Goal: Check status: Check status

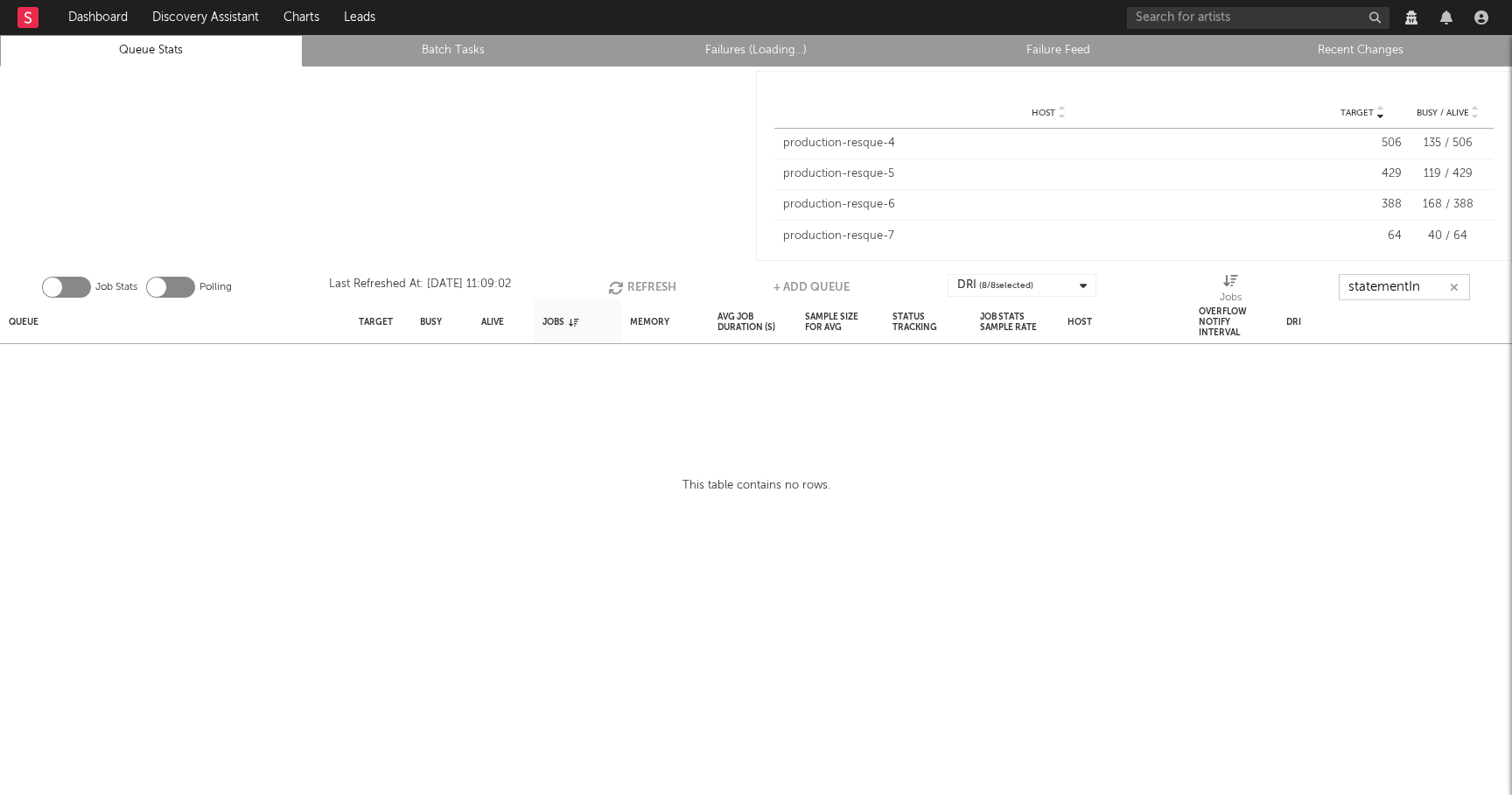
click at [1427, 292] on input "statementIn" at bounding box center [1404, 287] width 132 height 26
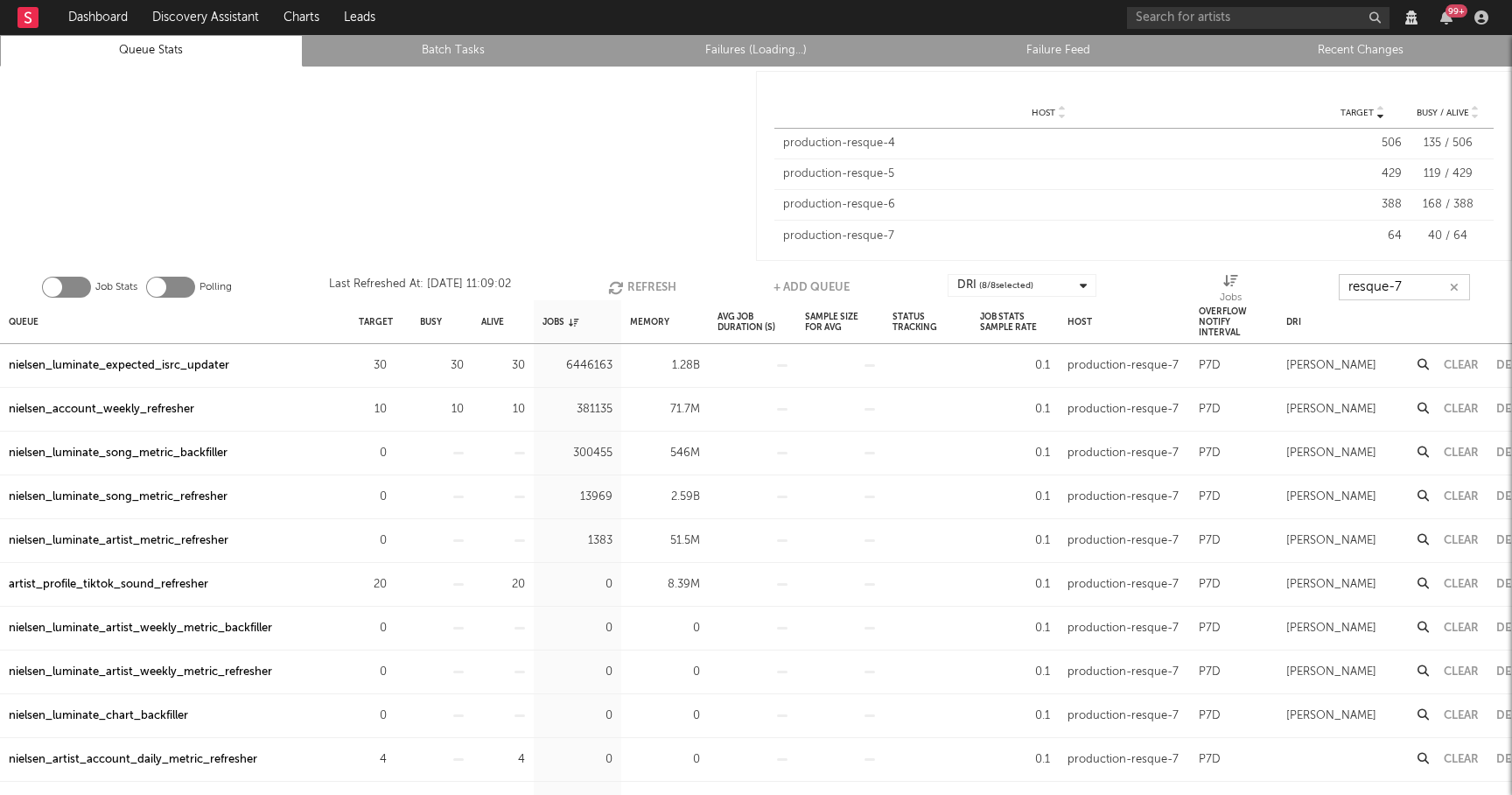
click at [629, 276] on button "Refresh" at bounding box center [642, 287] width 68 height 26
type input "resque-7"
click at [1370, 58] on link "Recent Changes" at bounding box center [1360, 51] width 283 height 21
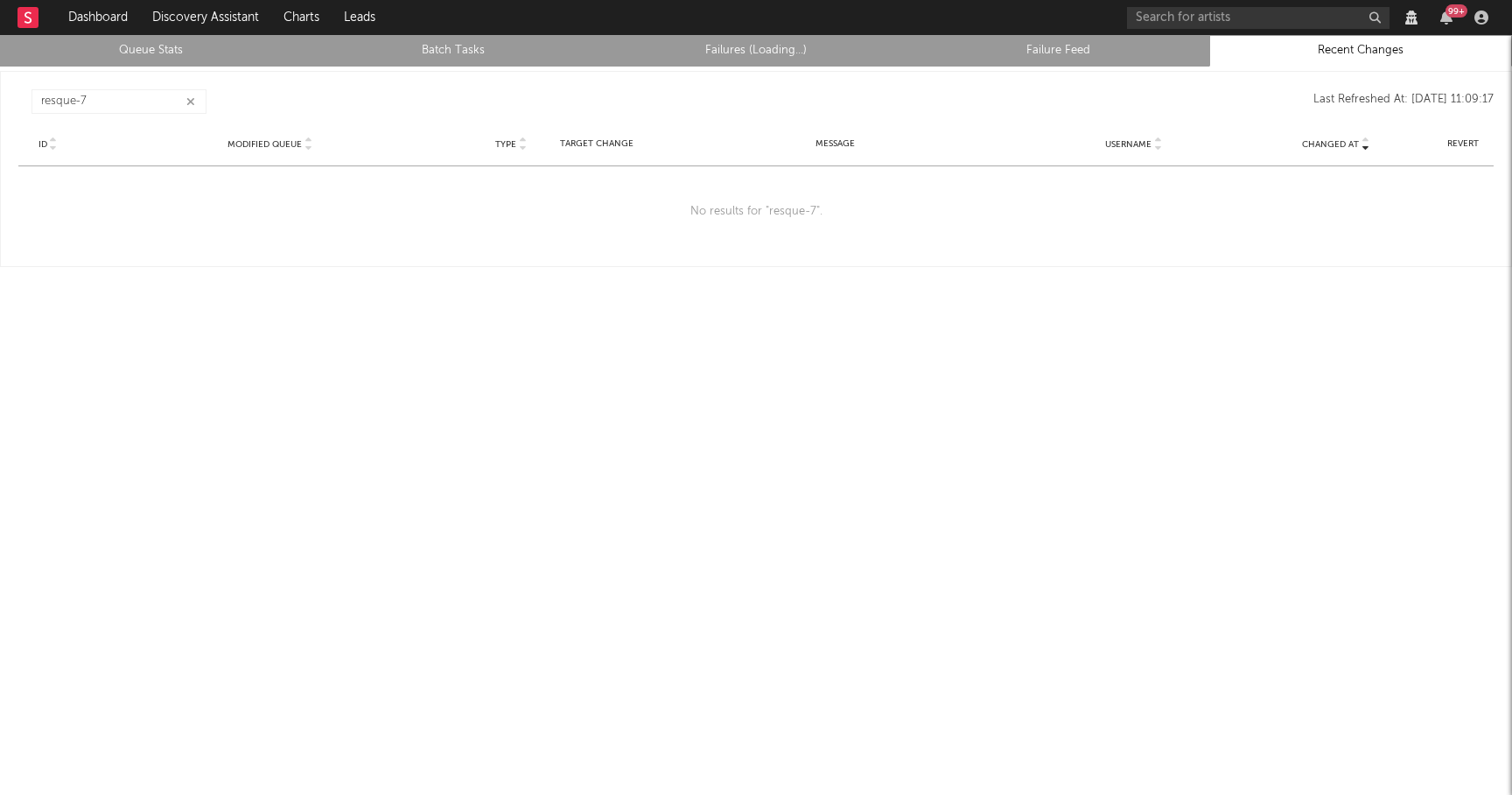
click at [191, 104] on icon "button" at bounding box center [190, 102] width 9 height 11
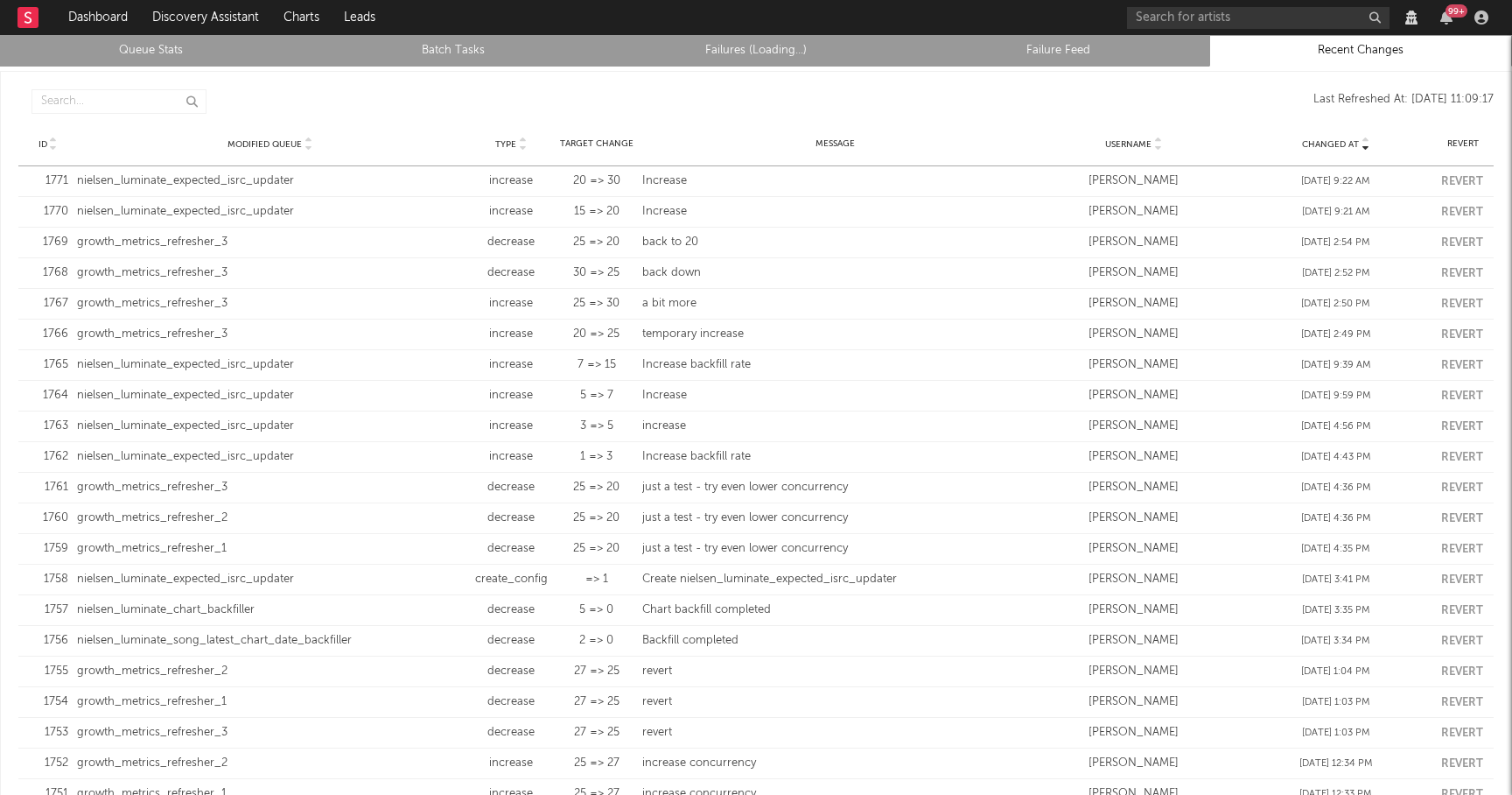
click at [180, 47] on link "Queue Stats" at bounding box center [151, 51] width 283 height 21
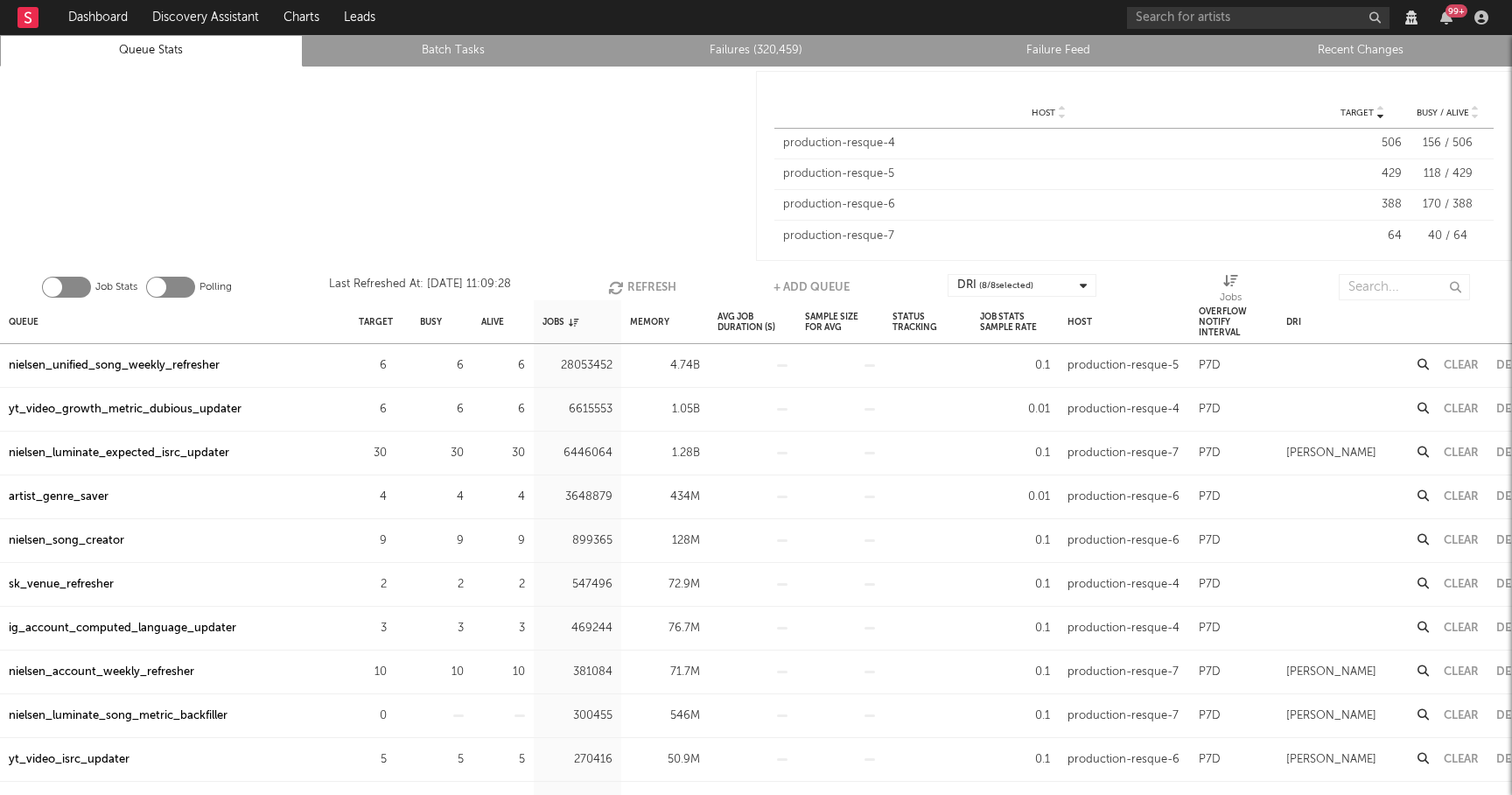
click at [1358, 269] on div "Job Stats Polling Last Refreshed At: [DATE] 11:09:28 Refresh + Add Queue DRI ( …" at bounding box center [756, 283] width 1512 height 35
click at [1358, 288] on input "text" at bounding box center [1404, 287] width 132 height 26
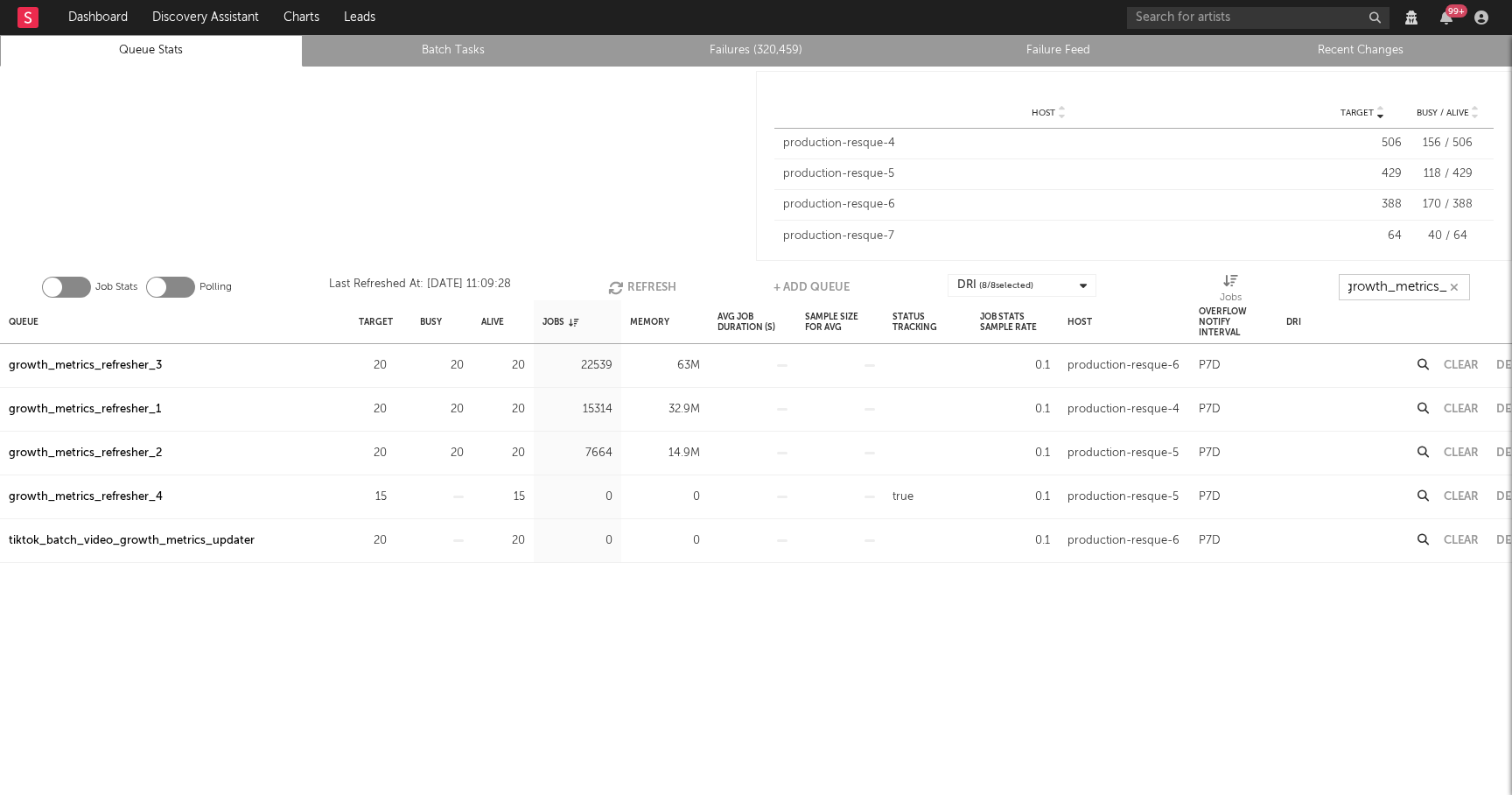
scroll to position [0, 16]
type input "growth_metrics_re"
click at [23, 320] on div "Queue" at bounding box center [24, 321] width 30 height 38
click at [638, 275] on button "Refresh" at bounding box center [638, 287] width 68 height 26
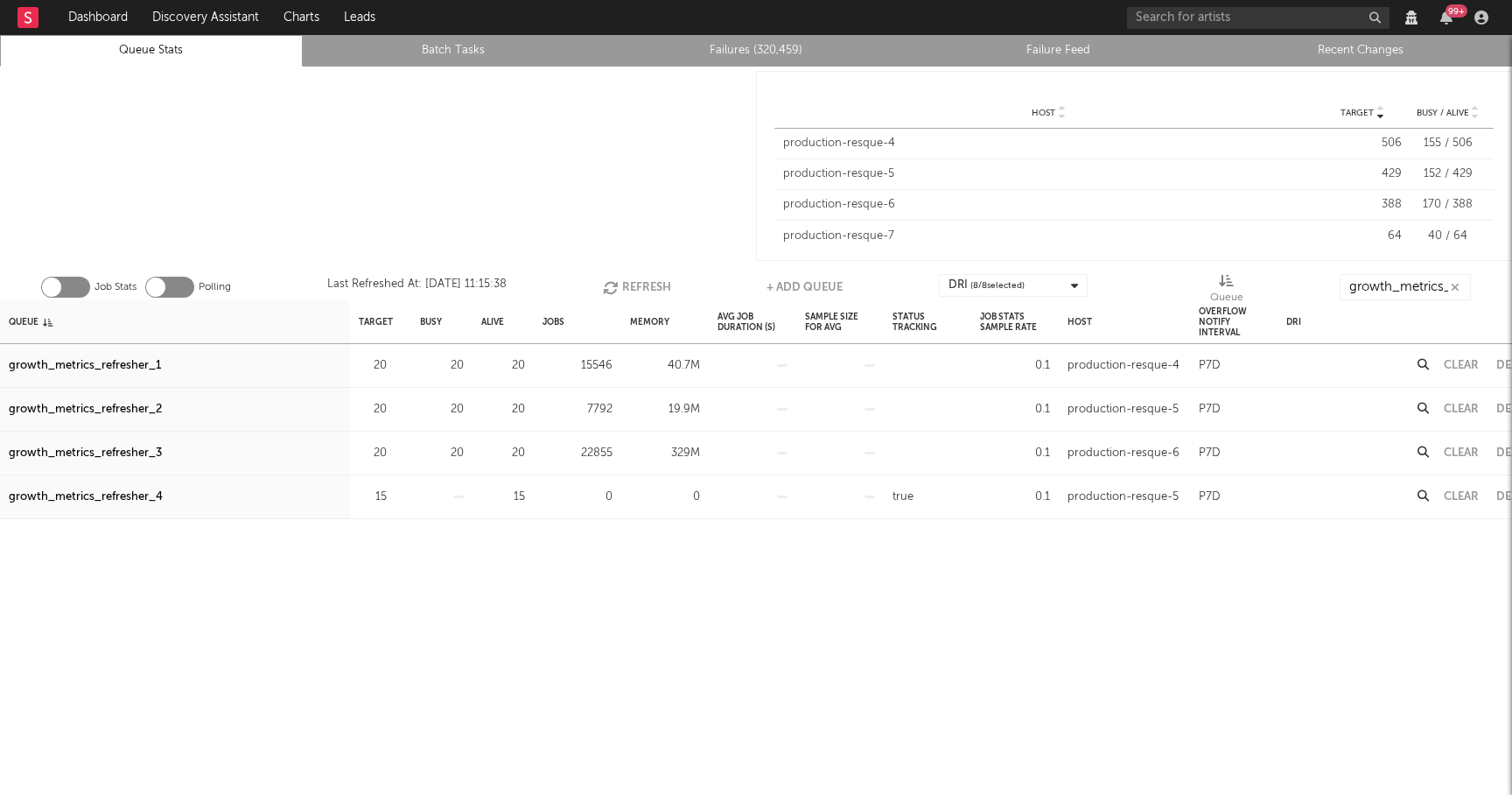
click at [157, 369] on div "growth_metrics_refresher_1" at bounding box center [85, 366] width 153 height 21
click at [145, 407] on div "growth_metrics_refresher_2" at bounding box center [85, 410] width 153 height 21
click at [125, 452] on div "growth_metrics_refresher_3" at bounding box center [85, 454] width 153 height 21
click at [608, 311] on div "Jobs" at bounding box center [578, 321] width 88 height 43
click at [618, 282] on button "Refresh" at bounding box center [637, 287] width 68 height 26
